Goal: Task Accomplishment & Management: Complete application form

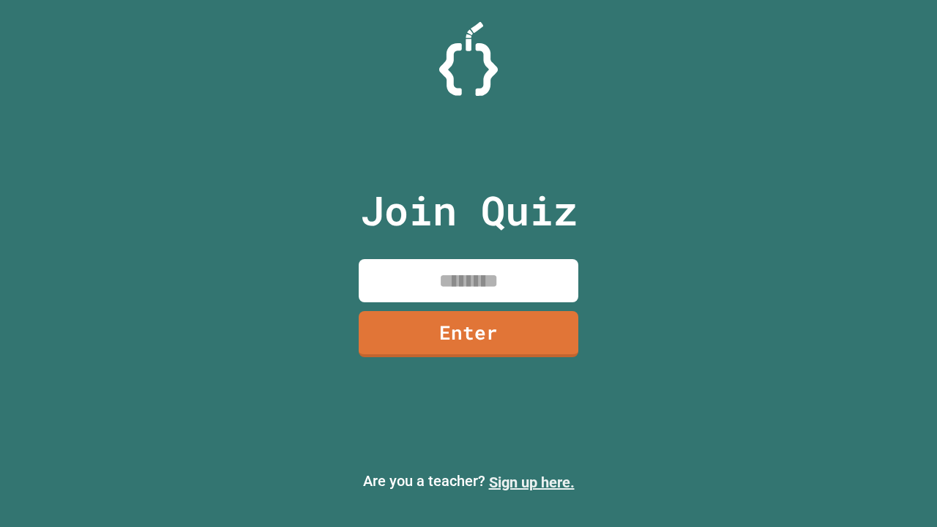
click at [532, 482] on link "Sign up here." at bounding box center [532, 483] width 86 height 18
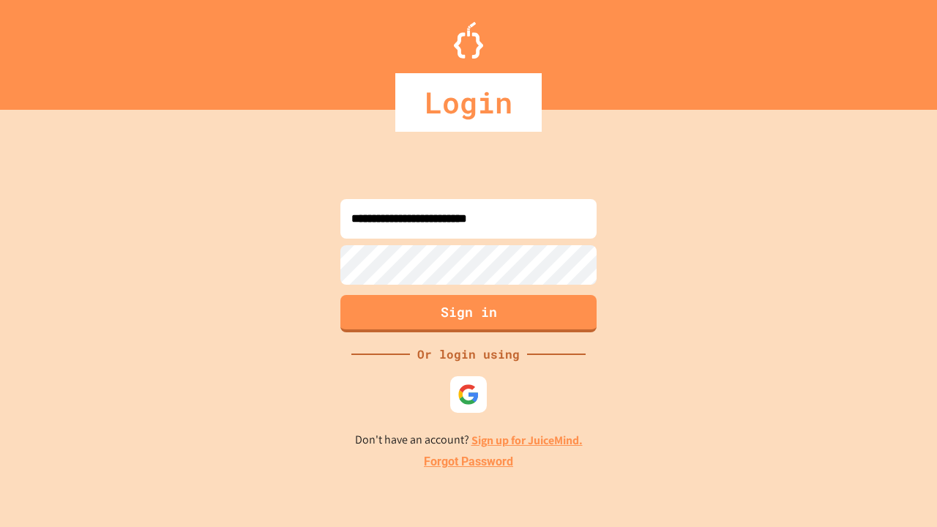
type input "**********"
